Goal: Find specific page/section: Find specific page/section

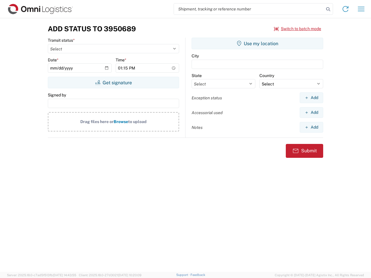
click at [249, 9] on input "search" at bounding box center [249, 8] width 150 height 11
click at [328, 9] on icon at bounding box center [328, 9] width 8 height 8
click at [346, 9] on icon at bounding box center [345, 8] width 9 height 9
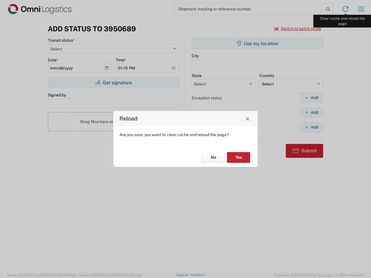
click at [361, 9] on div "Reload Are you sure, you want to clear cache and reload the page? No Yes" at bounding box center [185, 139] width 371 height 278
click at [298, 29] on div "Reload Are you sure, you want to clear cache and reload the page? No Yes" at bounding box center [185, 139] width 371 height 278
click at [113, 83] on div "Reload Are you sure, you want to clear cache and reload the page? No Yes" at bounding box center [185, 139] width 371 height 278
click at [257, 43] on div "Reload Are you sure, you want to clear cache and reload the page? No Yes" at bounding box center [185, 139] width 371 height 278
click at [311, 98] on div "Reload Are you sure, you want to clear cache and reload the page? No Yes" at bounding box center [185, 139] width 371 height 278
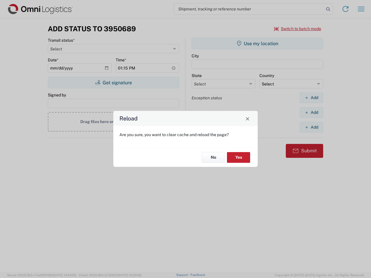
click at [311, 112] on div "Reload Are you sure, you want to clear cache and reload the page? No Yes" at bounding box center [185, 139] width 371 height 278
click at [311, 127] on div "Reload Are you sure, you want to clear cache and reload the page? No Yes" at bounding box center [185, 139] width 371 height 278
